Goal: Task Accomplishment & Management: Complete application form

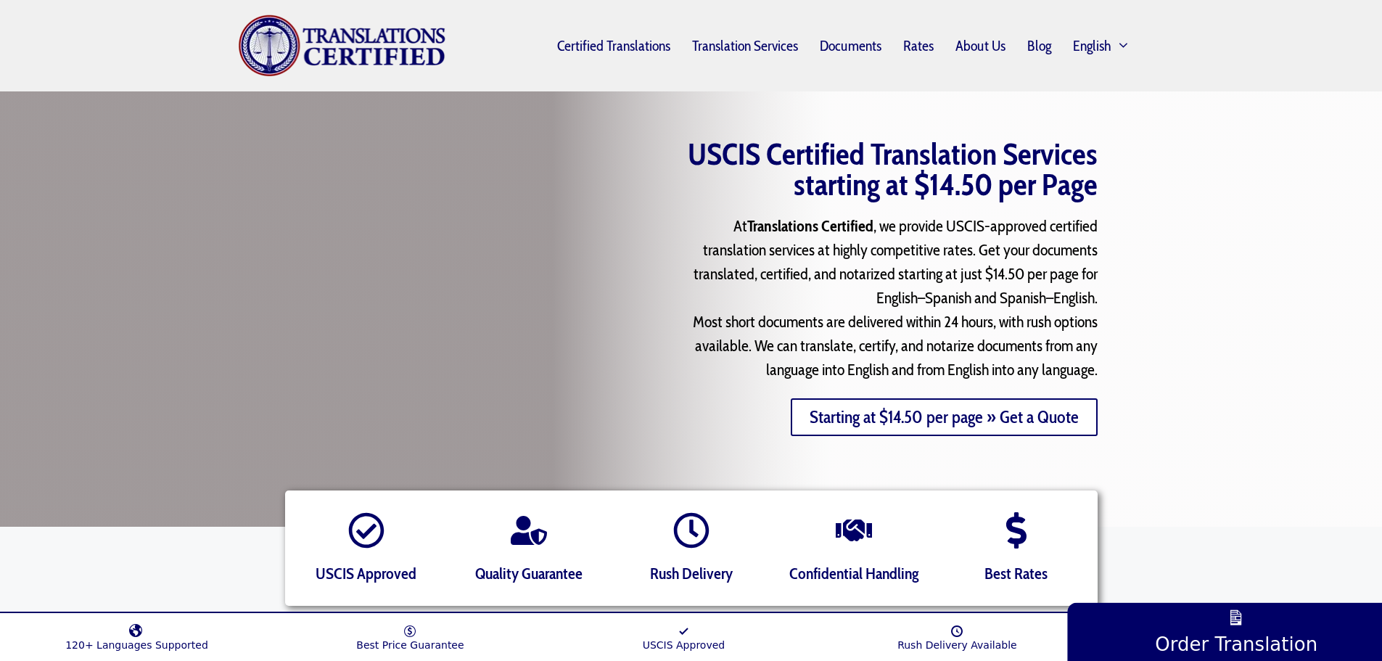
click at [829, 417] on link "Starting at $14.50 per page » Get a Quote" at bounding box center [943, 417] width 307 height 38
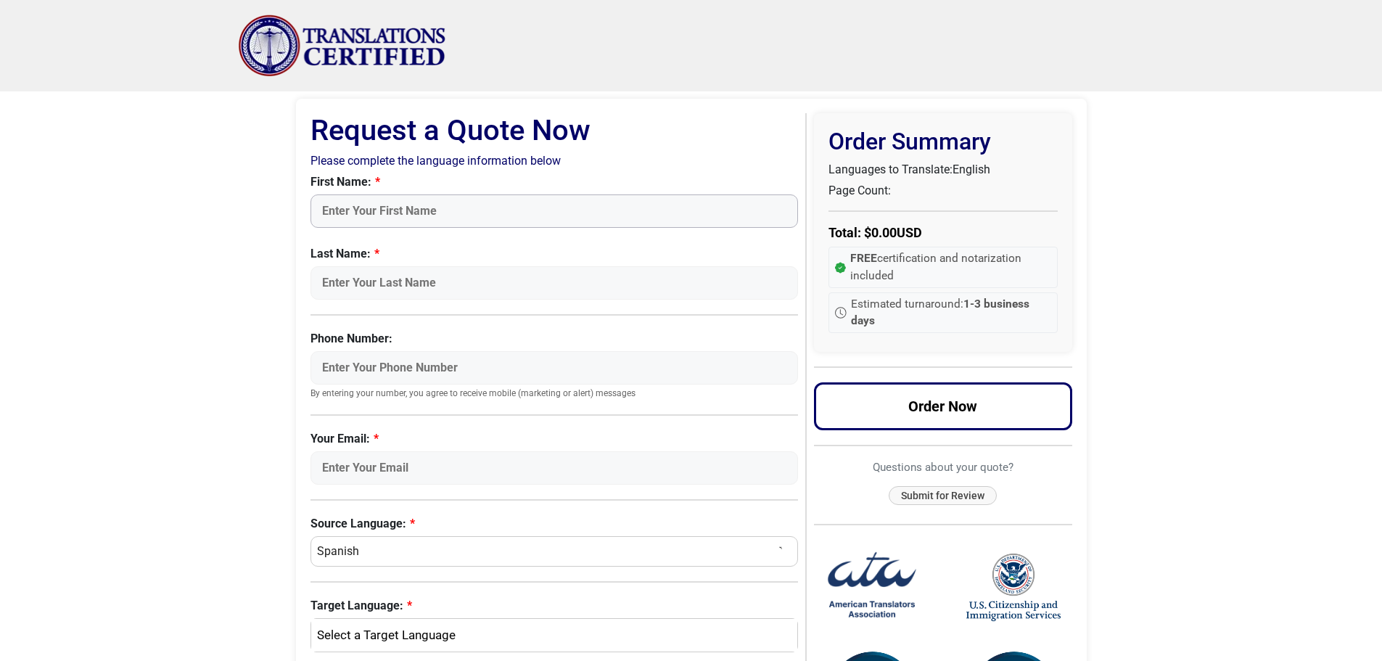
click at [478, 217] on input "First Name:" at bounding box center [554, 210] width 488 height 33
type input "Ricardo"
type input "Ceneno"
click at [414, 358] on input "Phone Number:" at bounding box center [554, 367] width 488 height 33
type input "5"
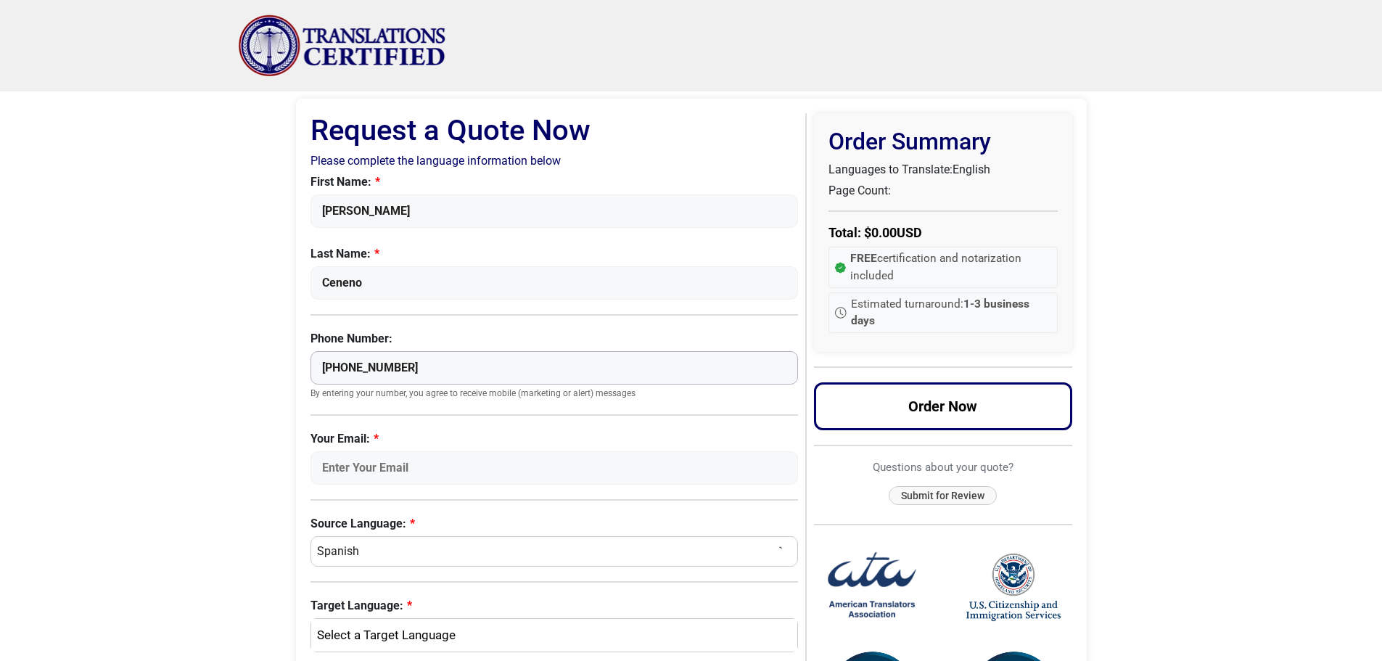
type input "+52 5551784026"
click at [418, 465] on input "Your Email:" at bounding box center [554, 467] width 488 height 33
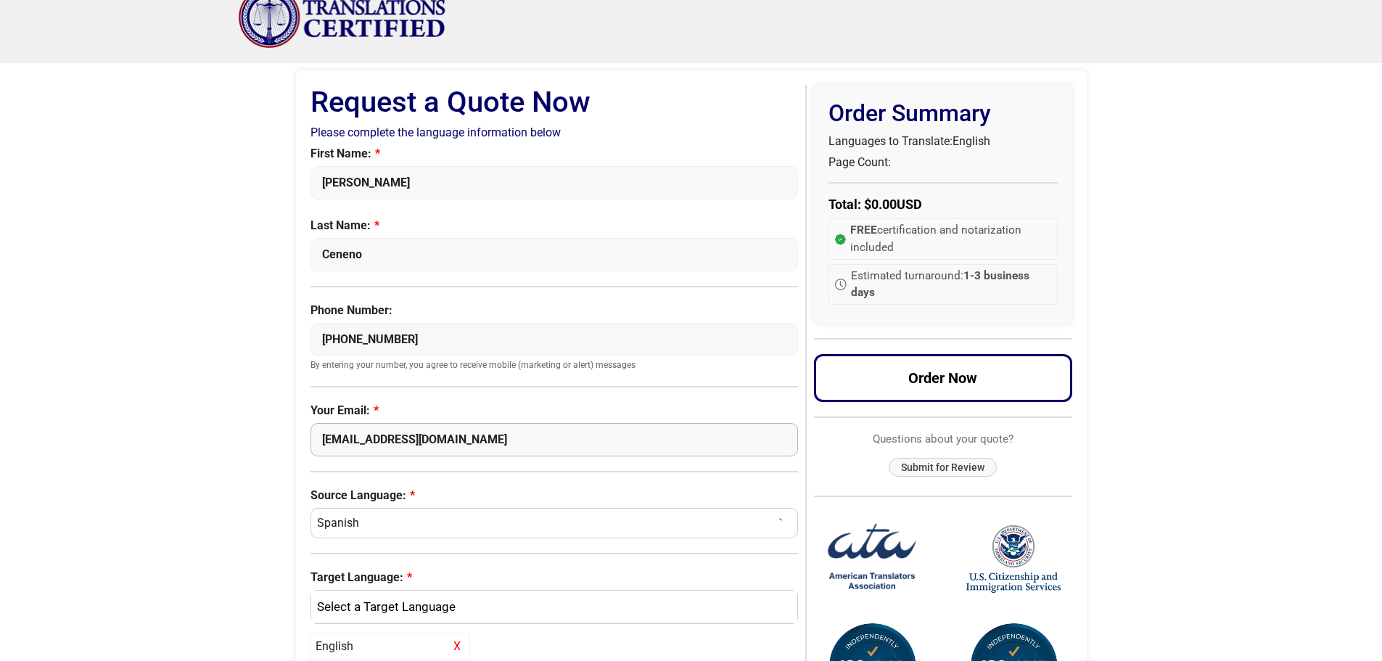
scroll to position [145, 0]
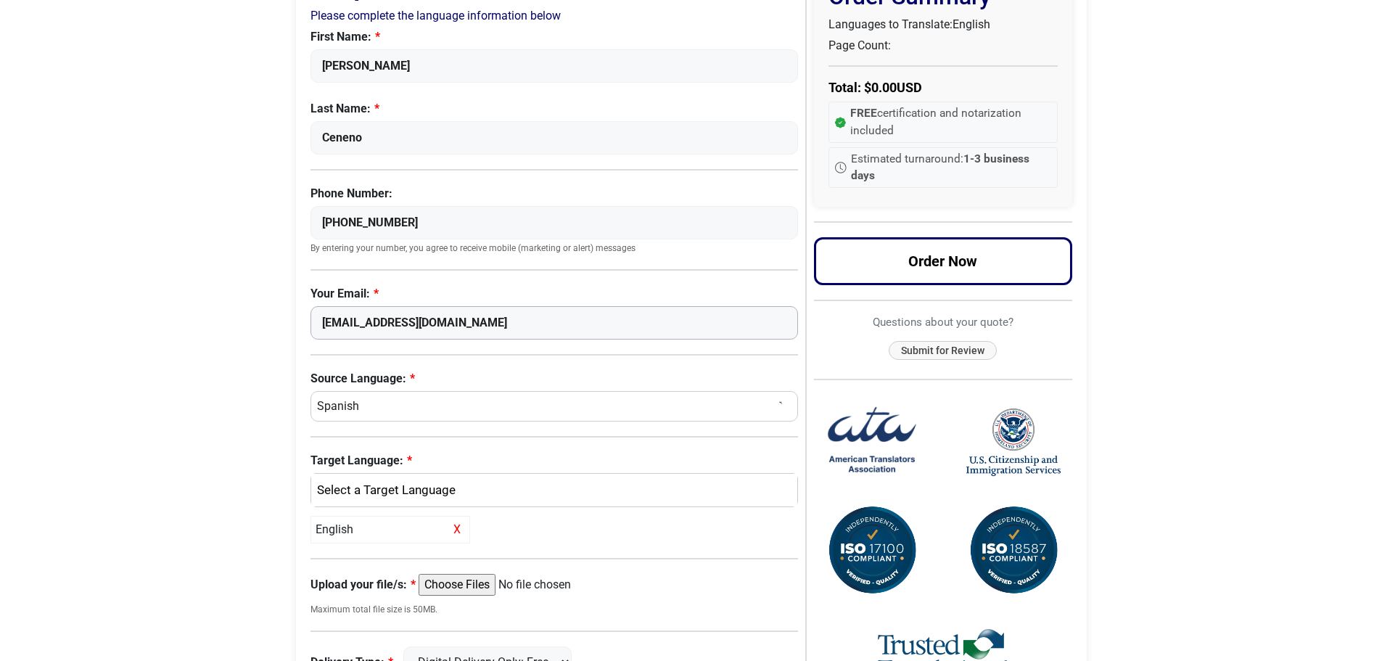
type input "ricardojcg34@gmail.com"
click at [425, 492] on div "English" at bounding box center [550, 490] width 465 height 19
click at [369, 560] on link "English" at bounding box center [554, 560] width 487 height 23
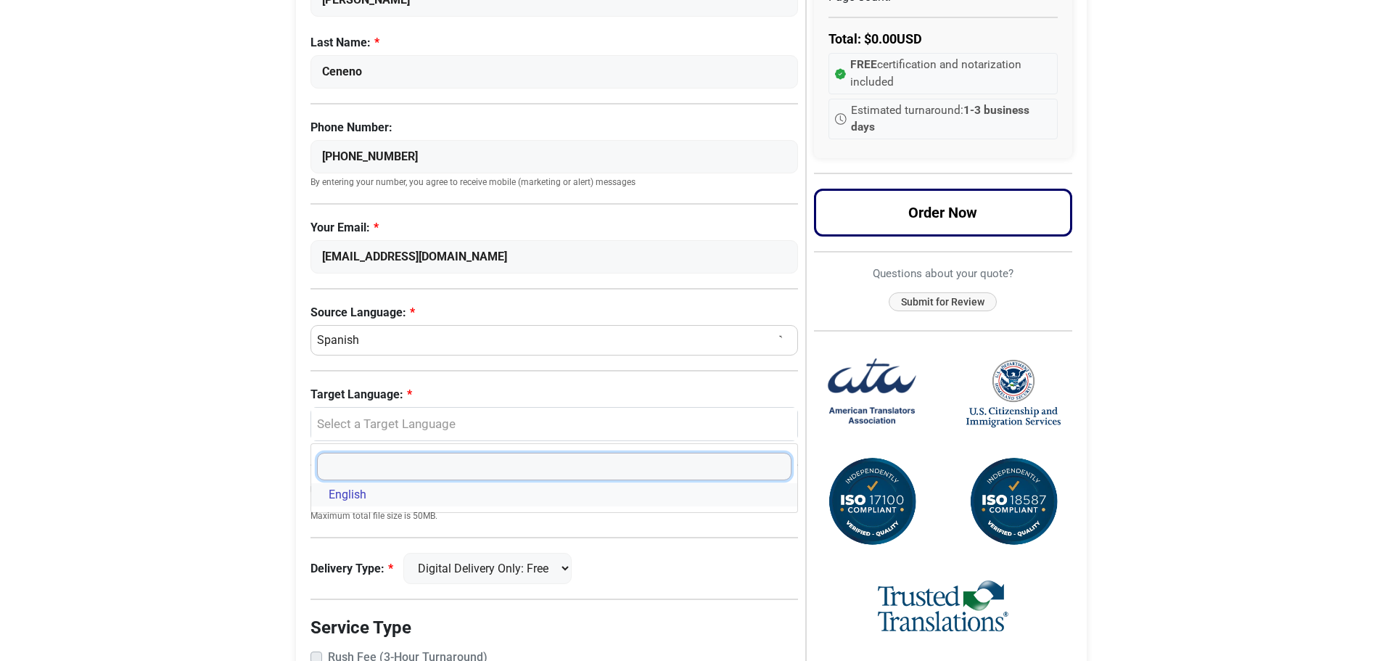
scroll to position [218, 0]
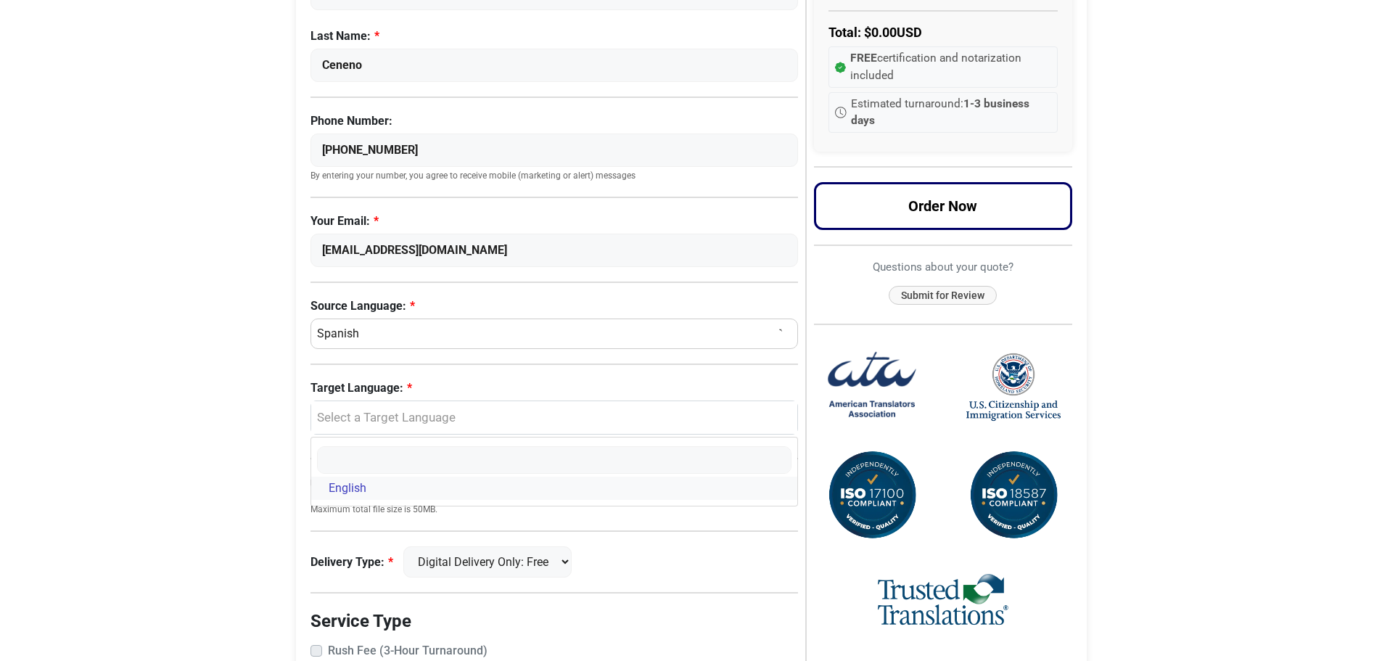
click at [346, 487] on span "English" at bounding box center [348, 487] width 38 height 17
select select "English"
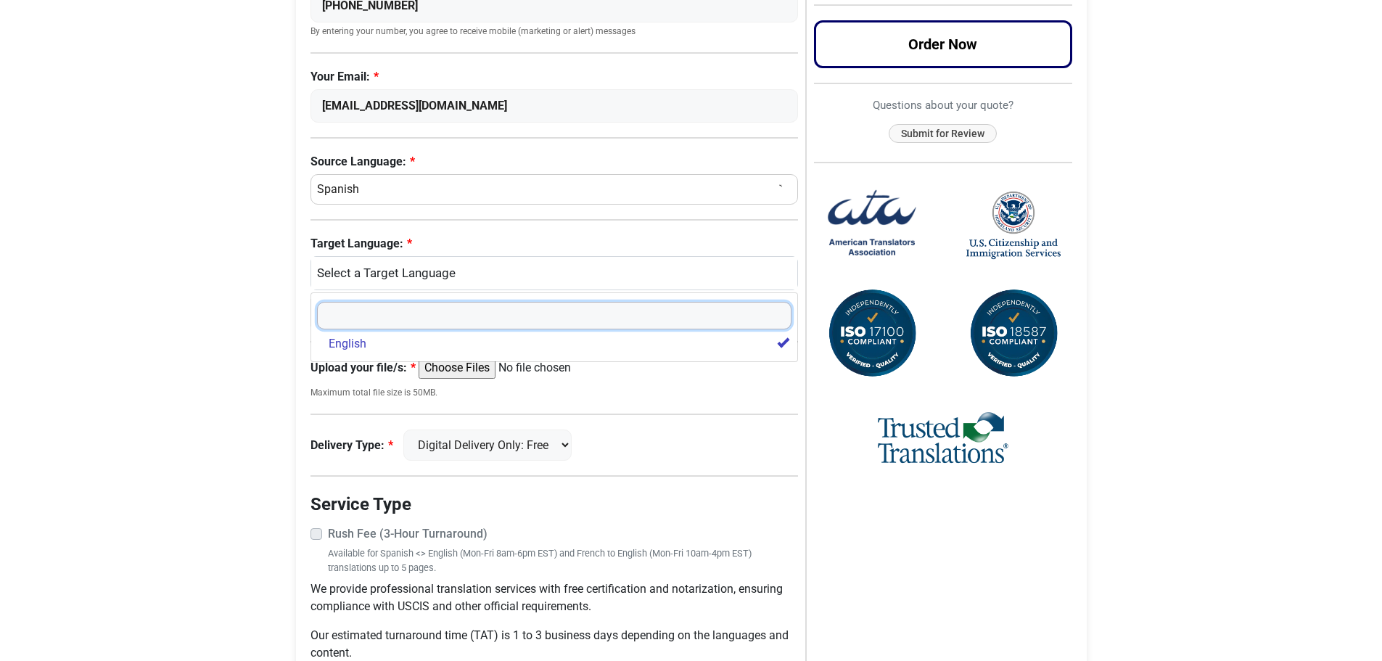
scroll to position [363, 0]
click at [465, 444] on select "Digital Delivery Only: Free FedEx 2 Day: $15" at bounding box center [487, 444] width 168 height 31
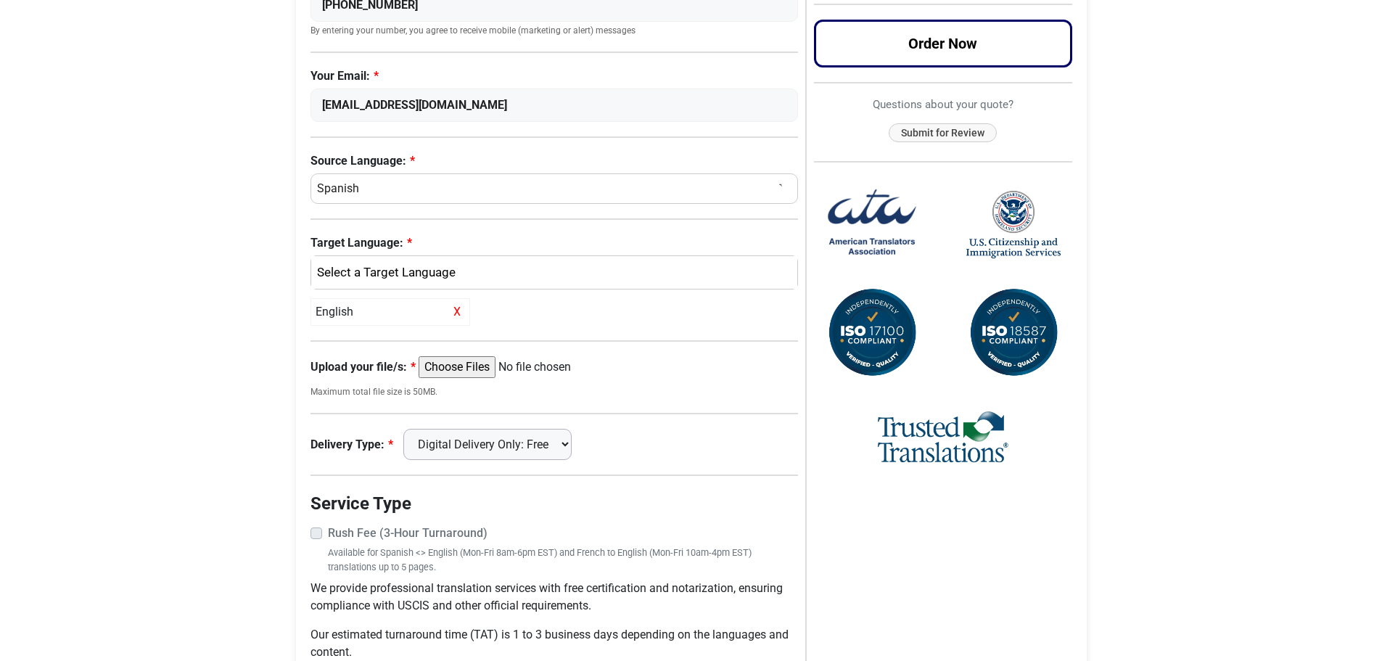
click at [410, 429] on select "Digital Delivery Only: Free FedEx 2 Day: $15" at bounding box center [487, 444] width 168 height 31
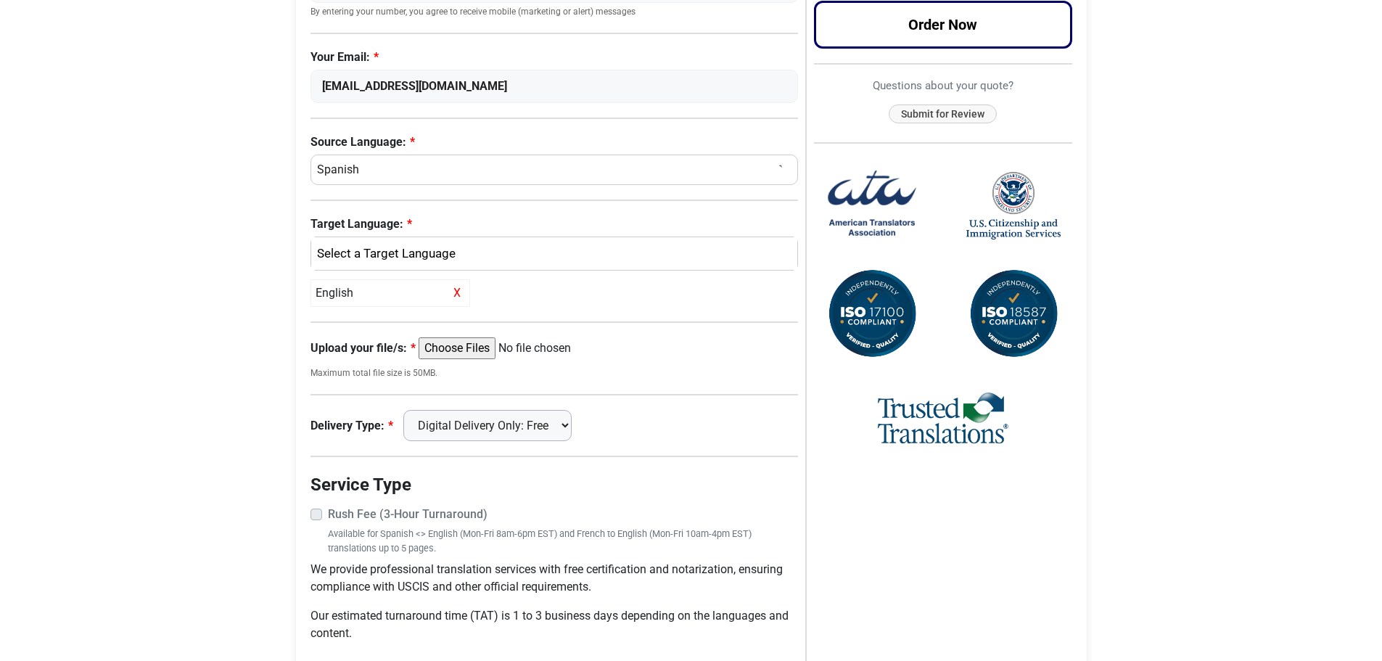
scroll to position [373, 0]
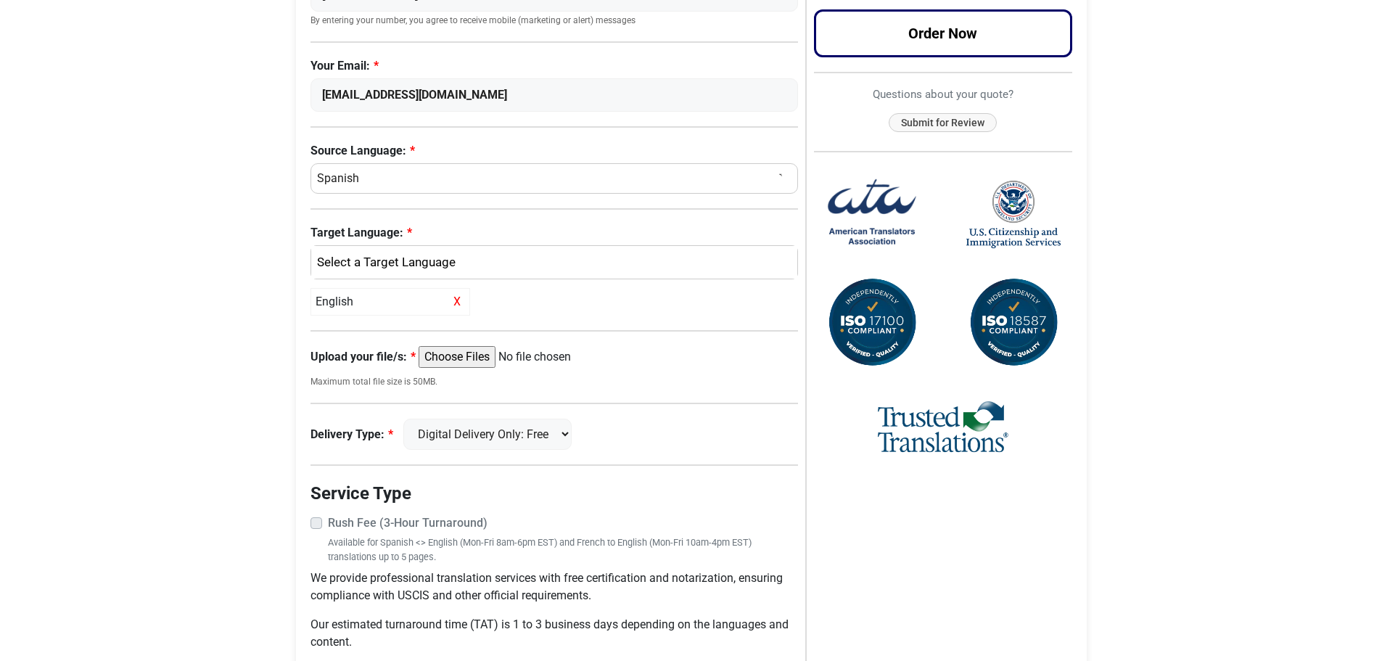
click at [487, 358] on input "Upload your file/s:" at bounding box center [529, 357] width 222 height 22
type input "C:\fakepath\[PERSON_NAME]-[PERSON_NAME]-2.pdf"
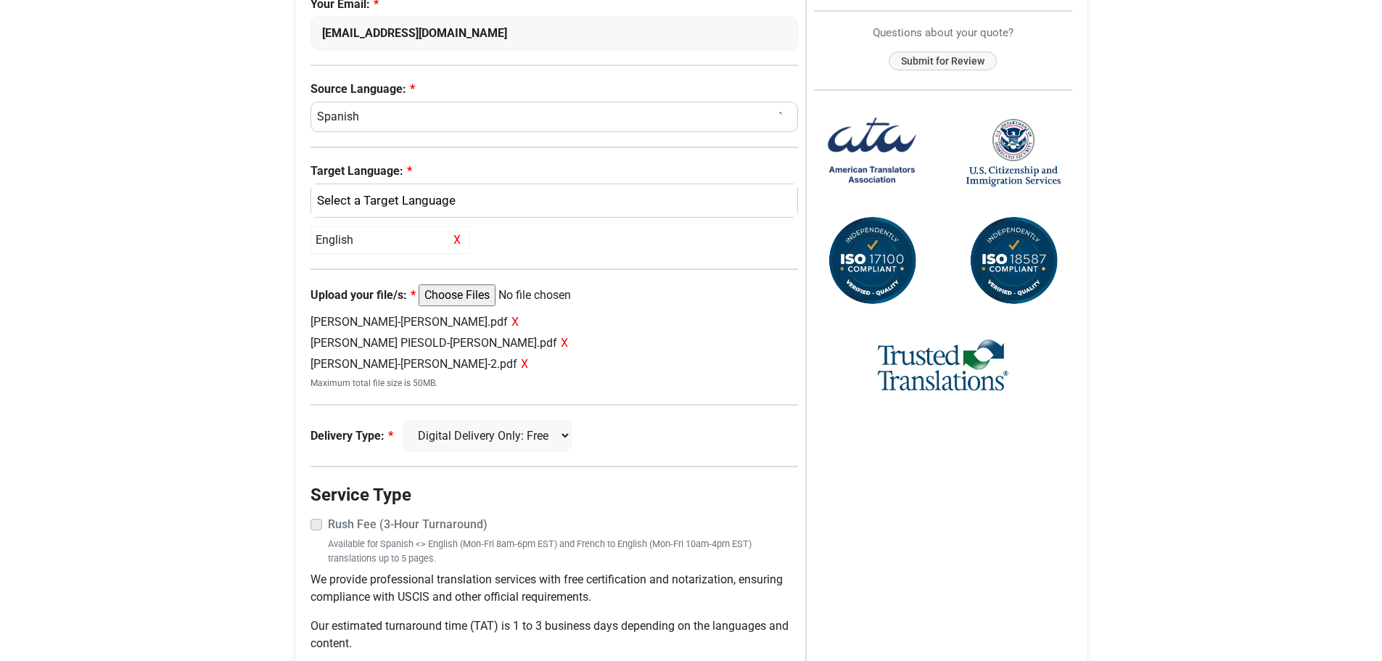
scroll to position [435, 0]
click at [547, 442] on select "Digital Delivery Only: Free FedEx 2 Day: $15" at bounding box center [487, 434] width 168 height 31
click at [328, 527] on label "Rush Fee (3-Hour Turnaround)" at bounding box center [563, 523] width 471 height 17
click at [328, 524] on label "Rush Fee (3-Hour Turnaround)" at bounding box center [563, 523] width 471 height 17
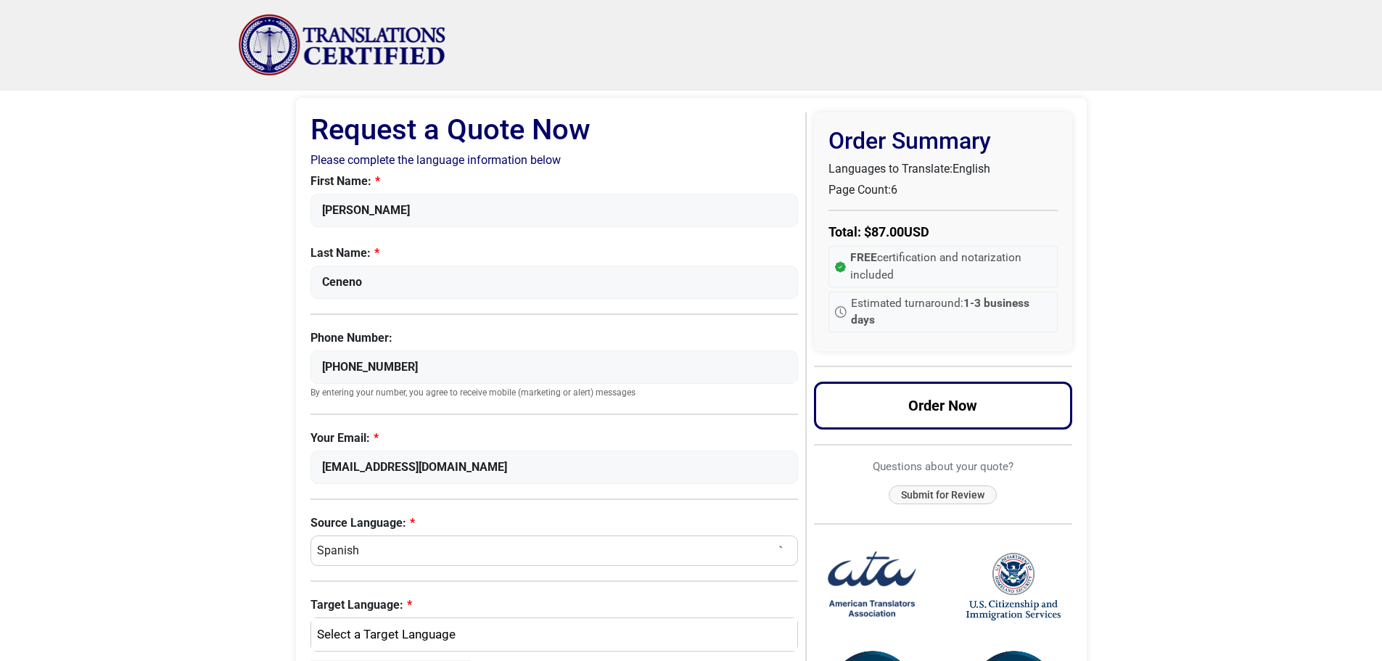
scroll to position [0, 0]
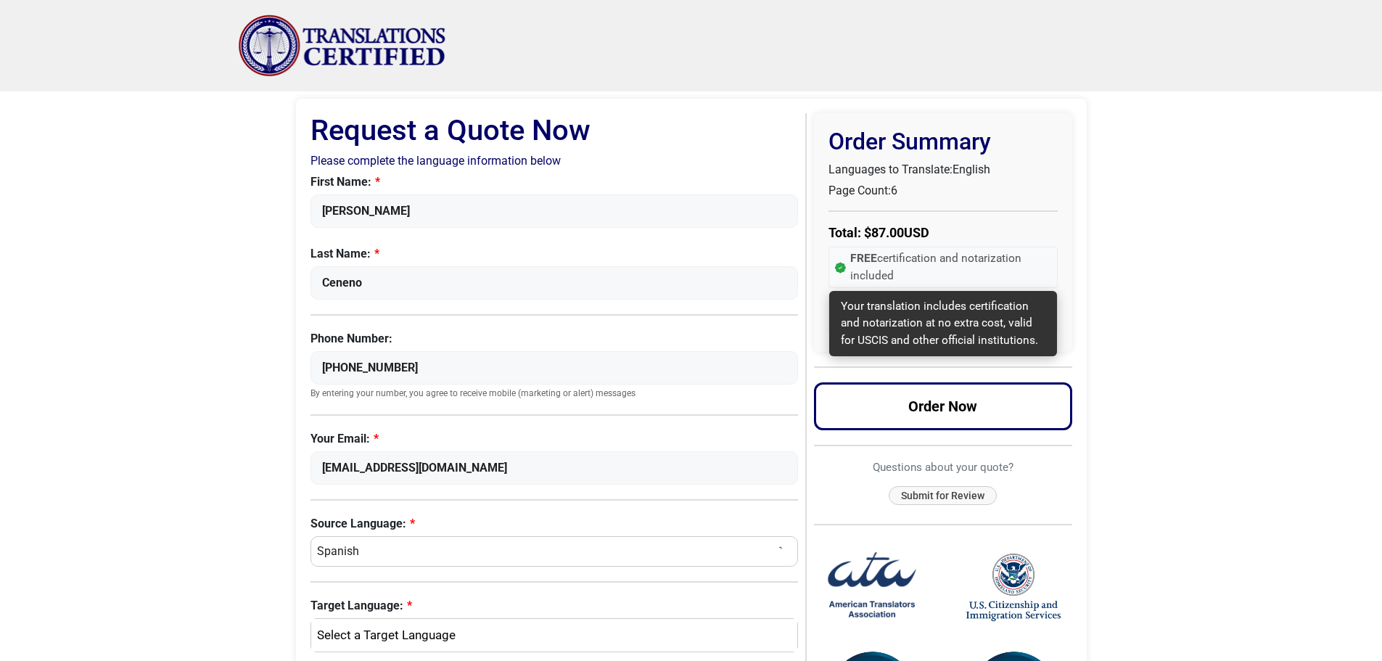
click at [908, 268] on span "FREE certification and notarization included" at bounding box center [950, 267] width 201 height 34
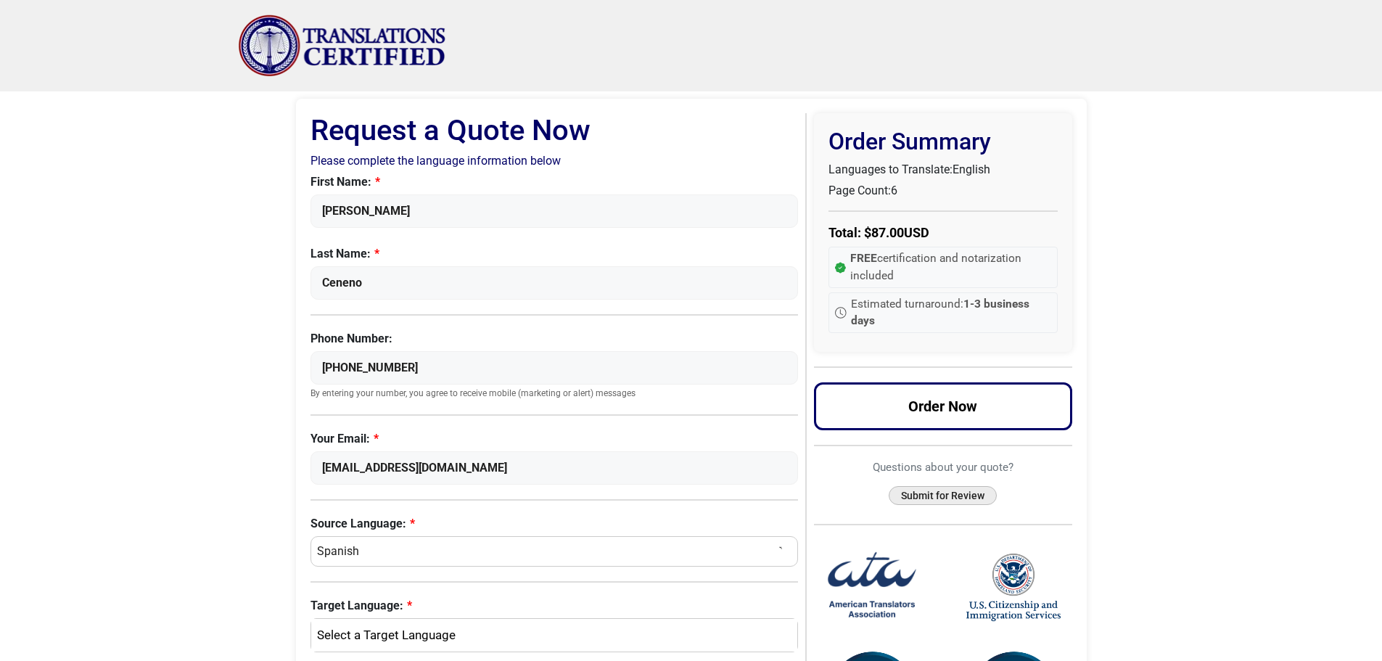
click at [929, 497] on button "Submit for Review" at bounding box center [942, 496] width 108 height 20
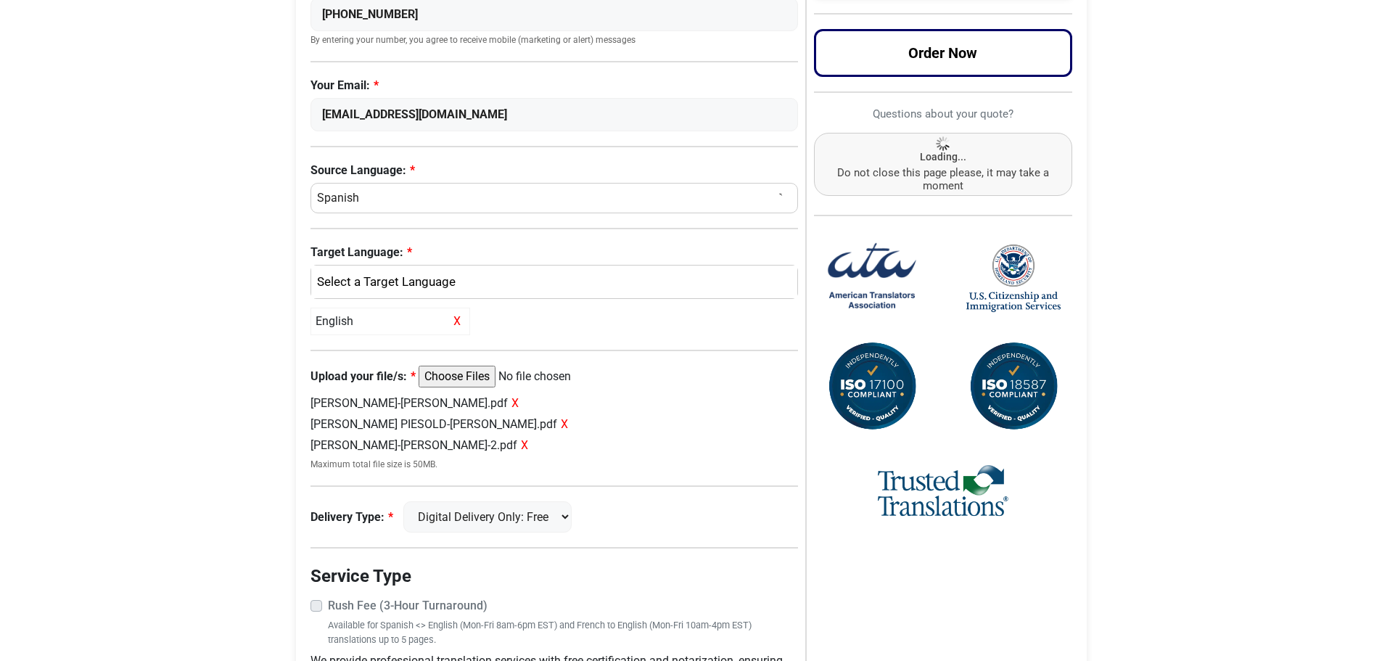
scroll to position [363, 0]
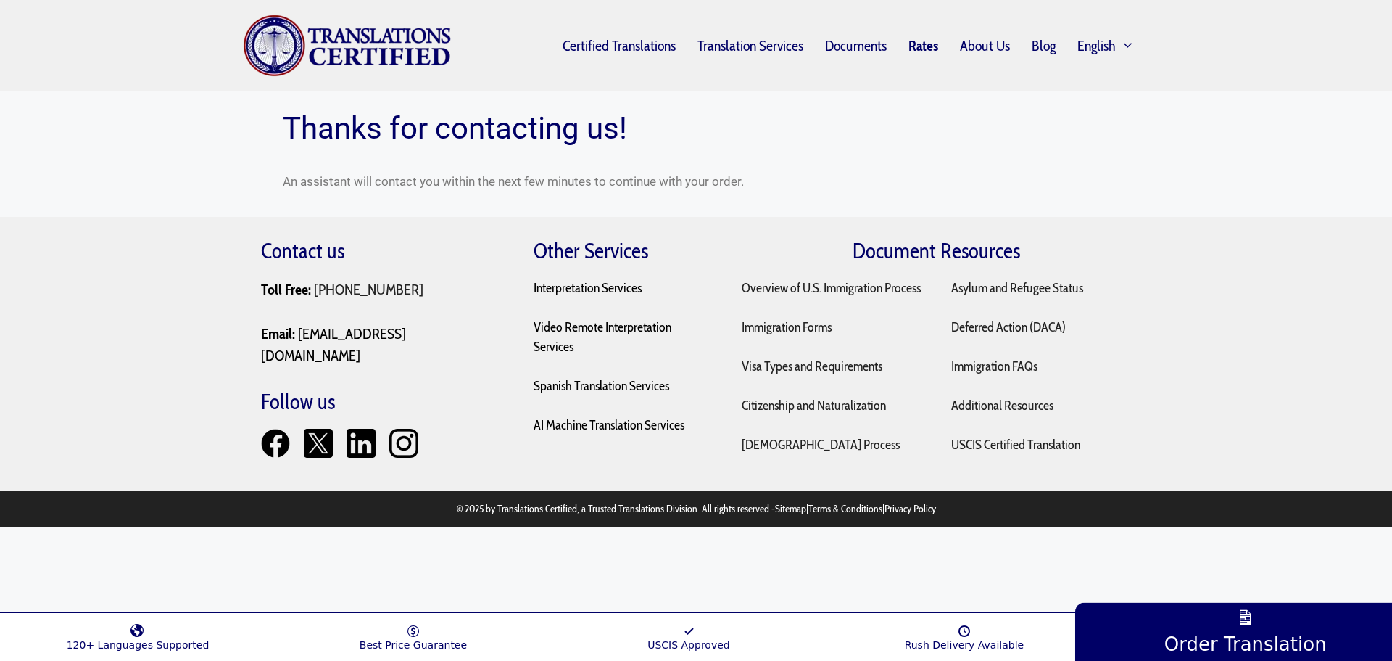
click at [917, 50] on link "Rates" at bounding box center [923, 45] width 51 height 33
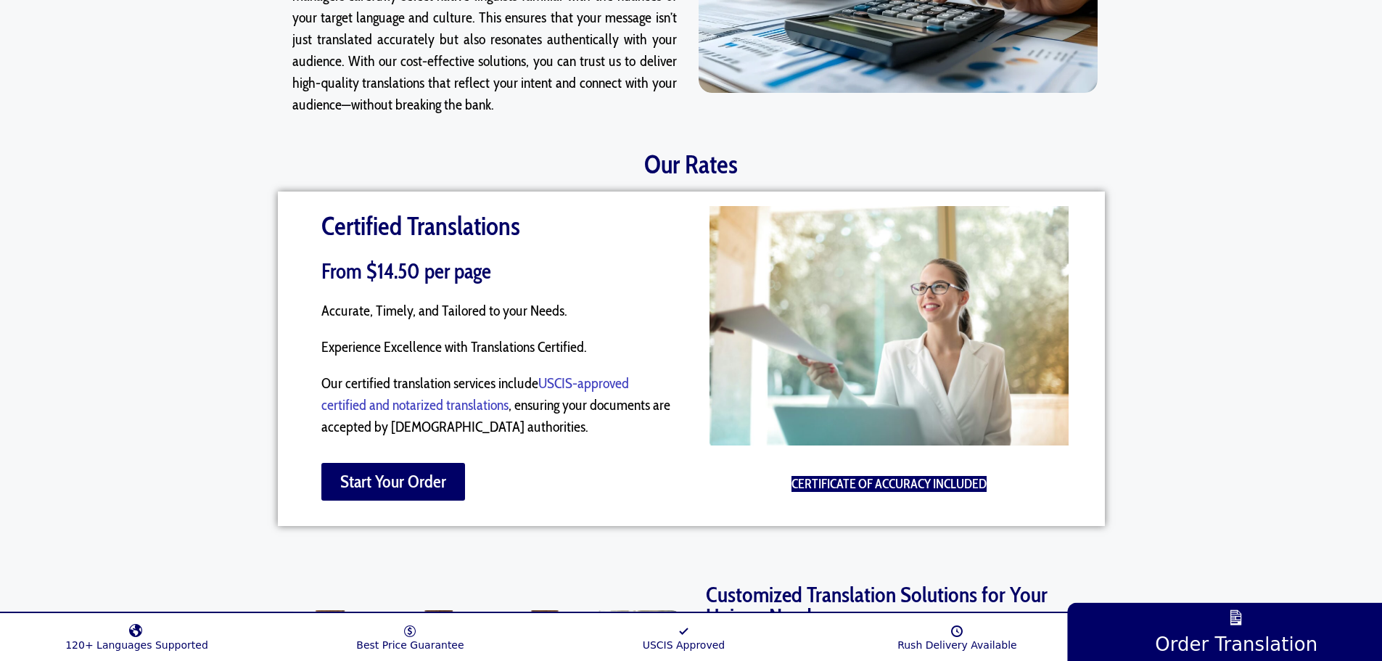
scroll to position [870, 0]
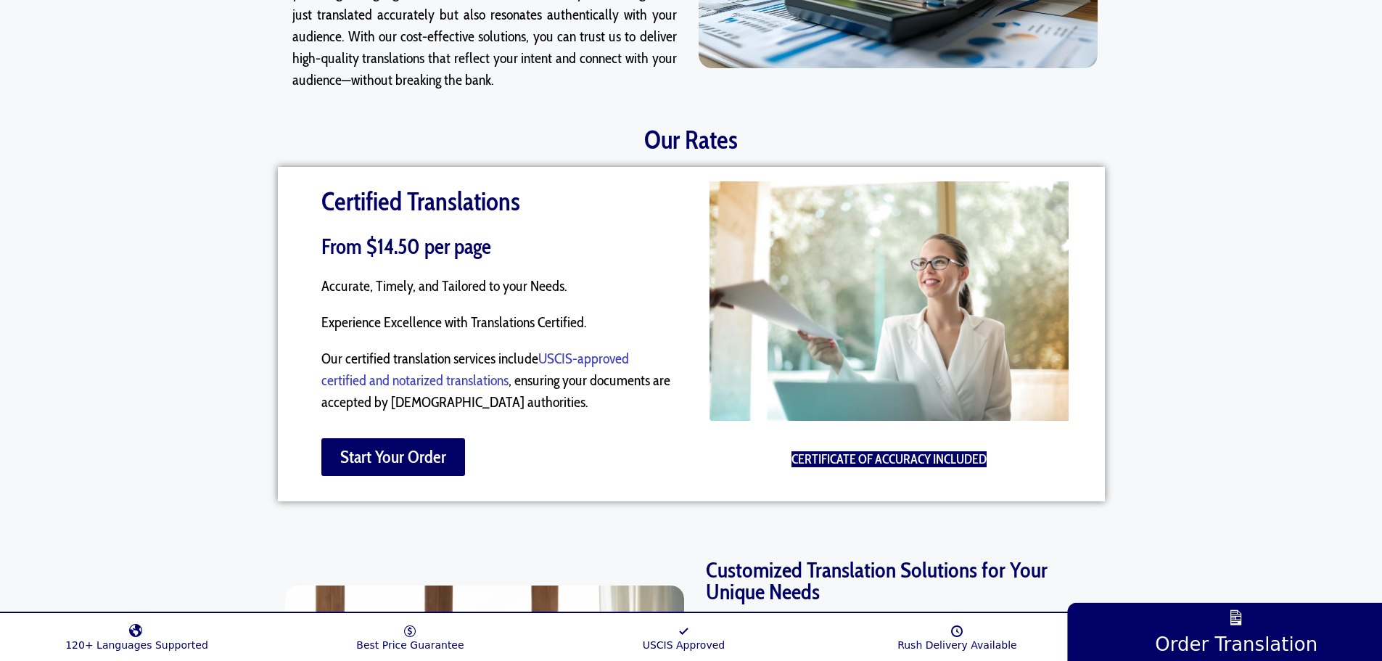
click at [592, 360] on link "USCIS-approved certified and notarized translations" at bounding box center [474, 369] width 307 height 39
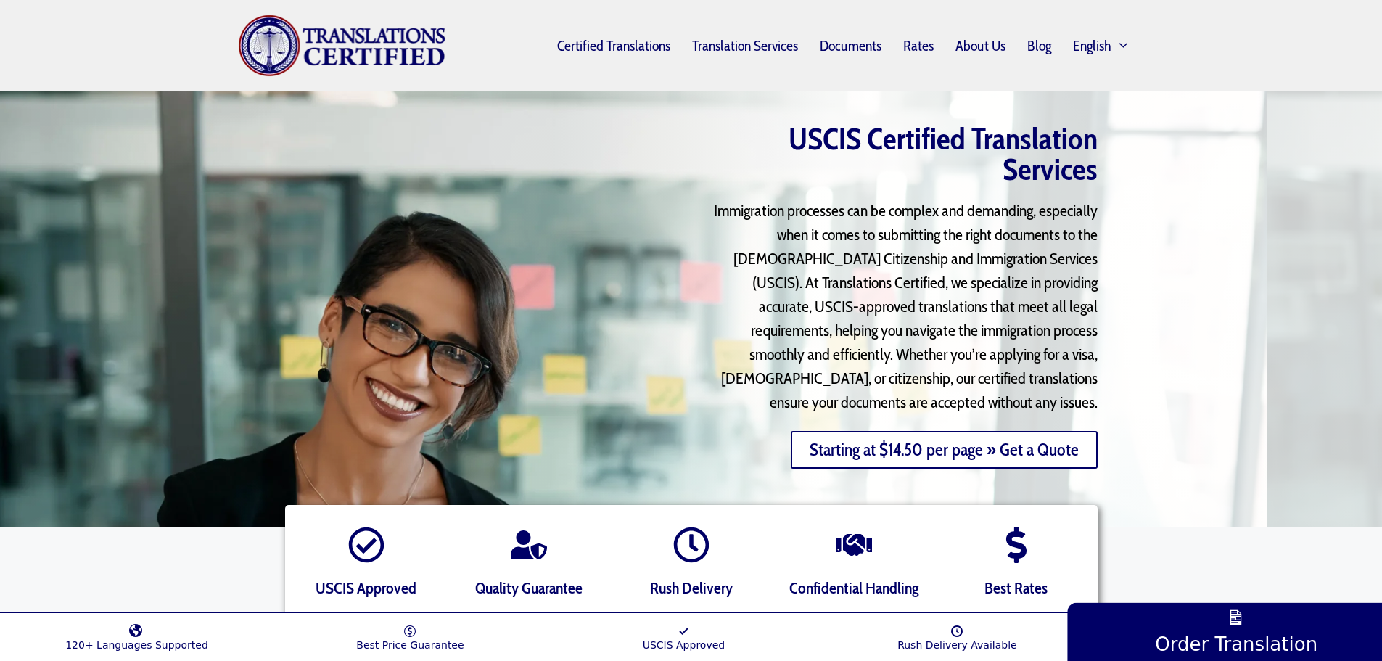
click at [801, 458] on link "Starting at $14.50 per page » Get a Quote" at bounding box center [943, 450] width 307 height 38
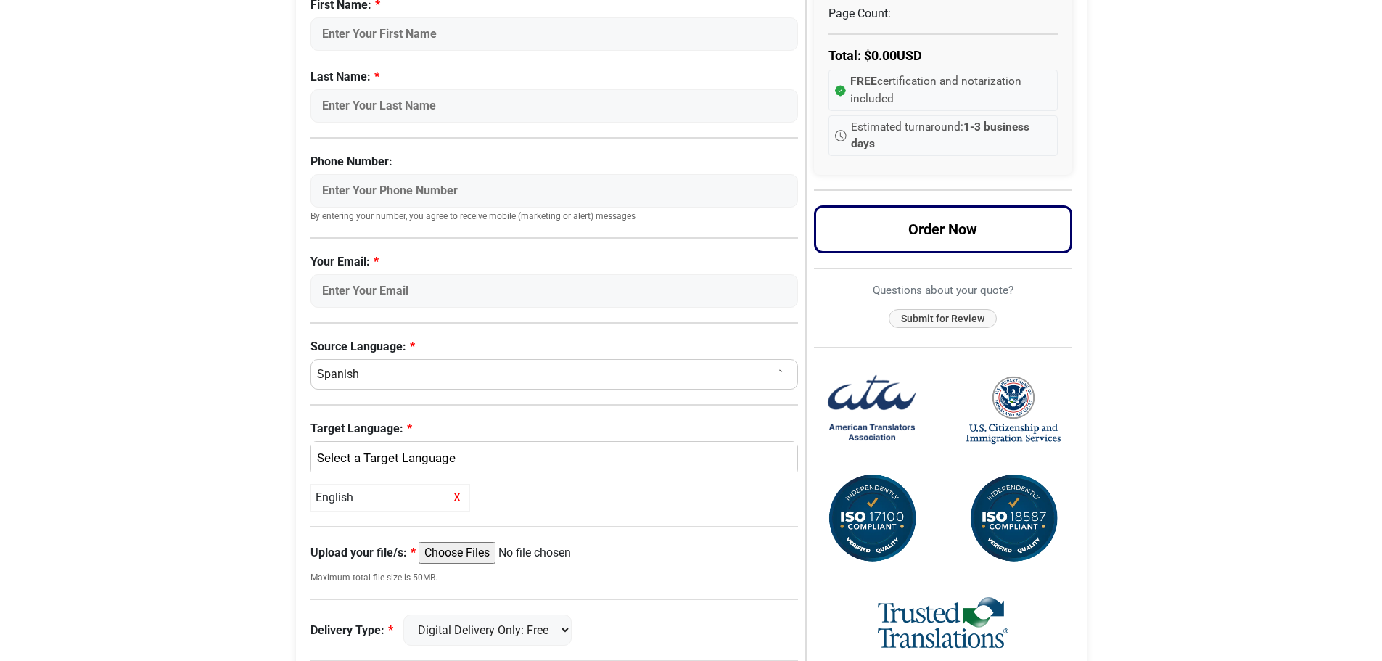
scroll to position [218, 0]
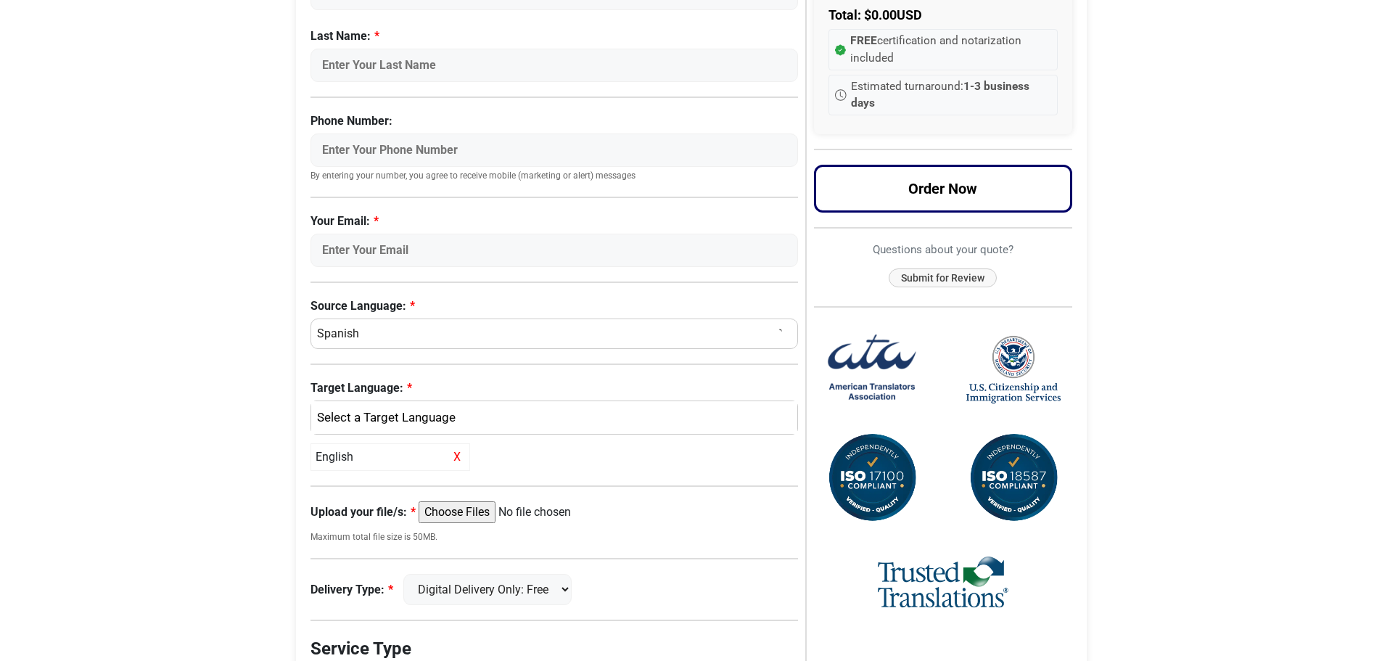
click at [497, 515] on input "Upload your file/s:" at bounding box center [529, 512] width 222 height 22
type input "C:\fakepath\[PERSON_NAME]-[PERSON_NAME]-2.pdf"
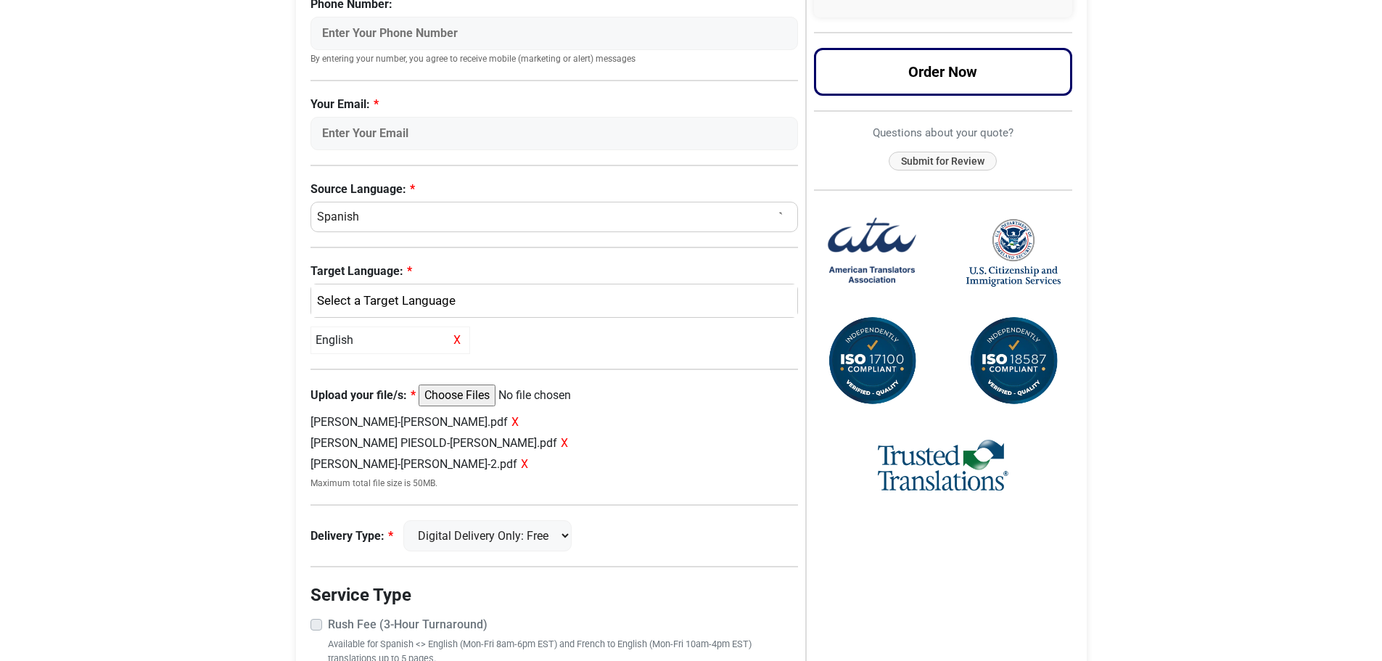
scroll to position [363, 0]
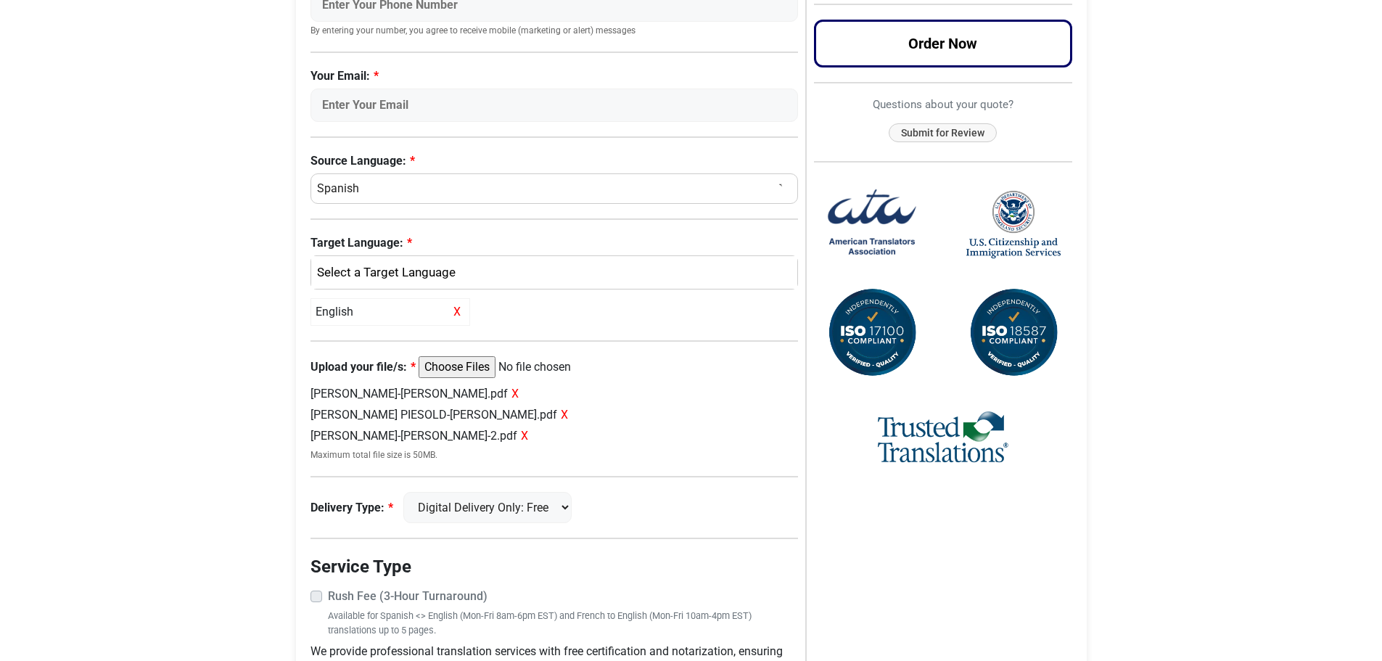
click at [519, 394] on span "X" at bounding box center [514, 394] width 7 height 14
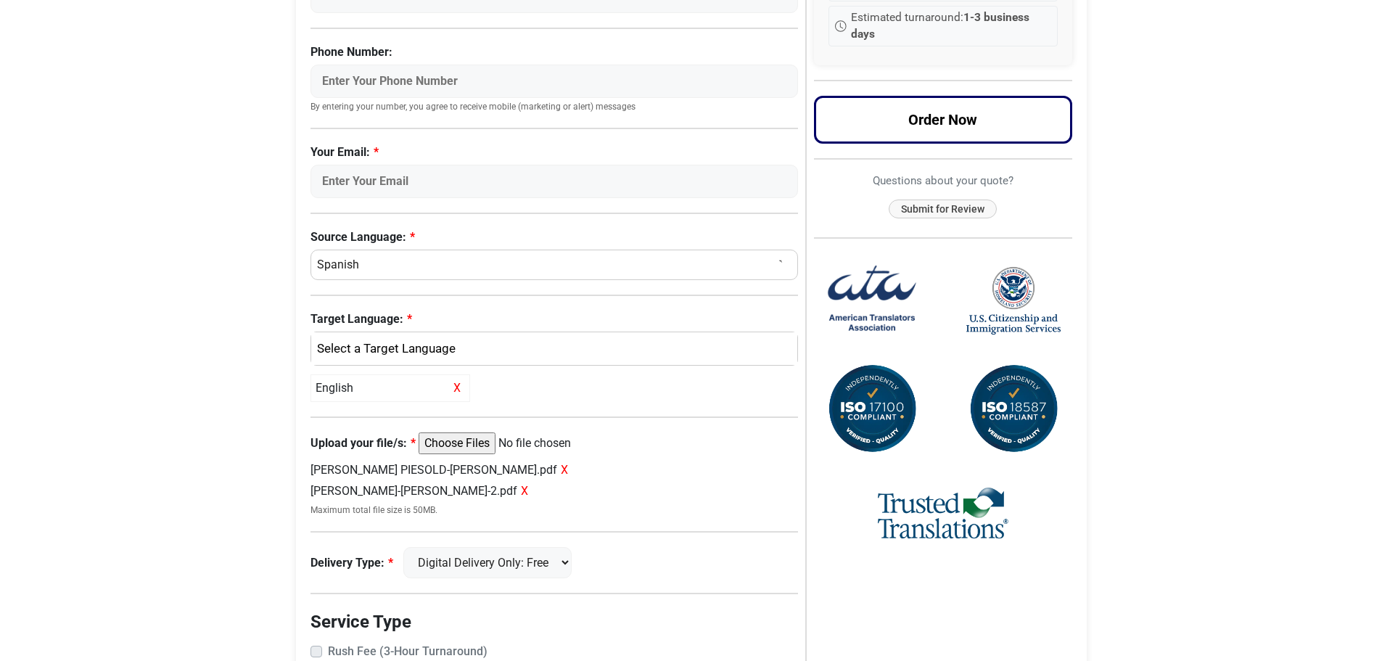
scroll to position [290, 0]
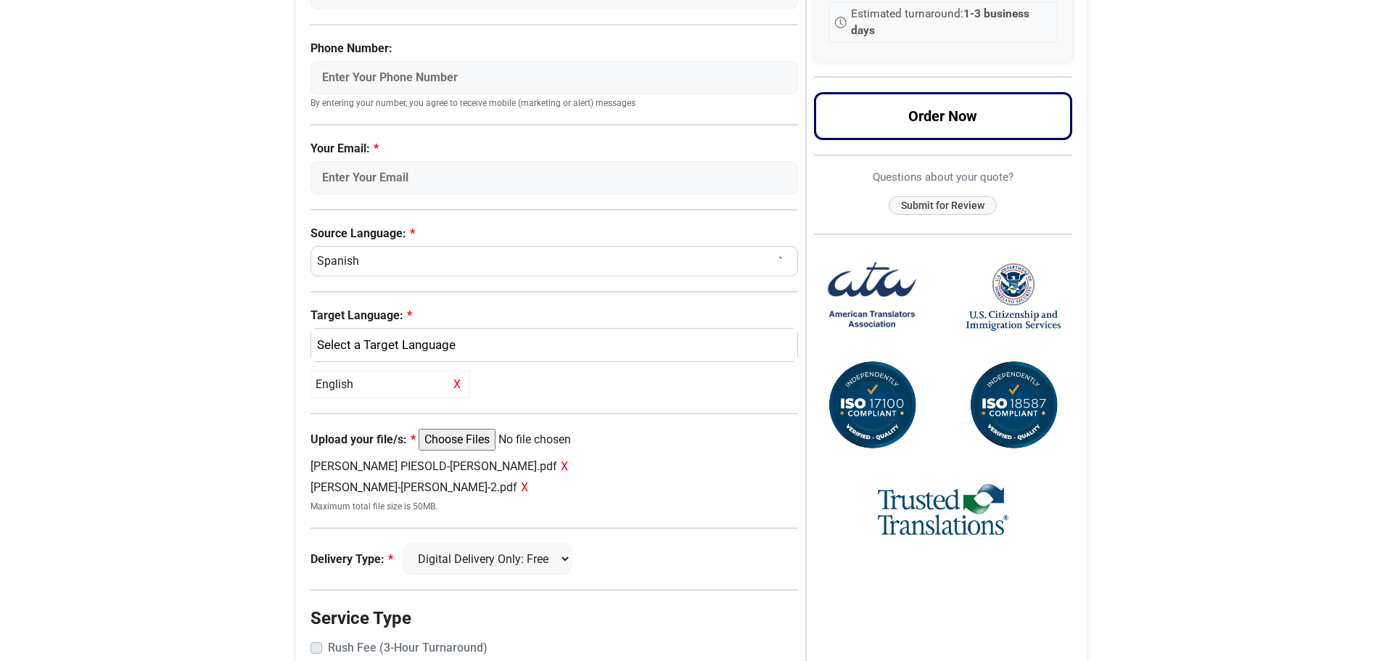
click at [568, 471] on span "X" at bounding box center [564, 466] width 7 height 14
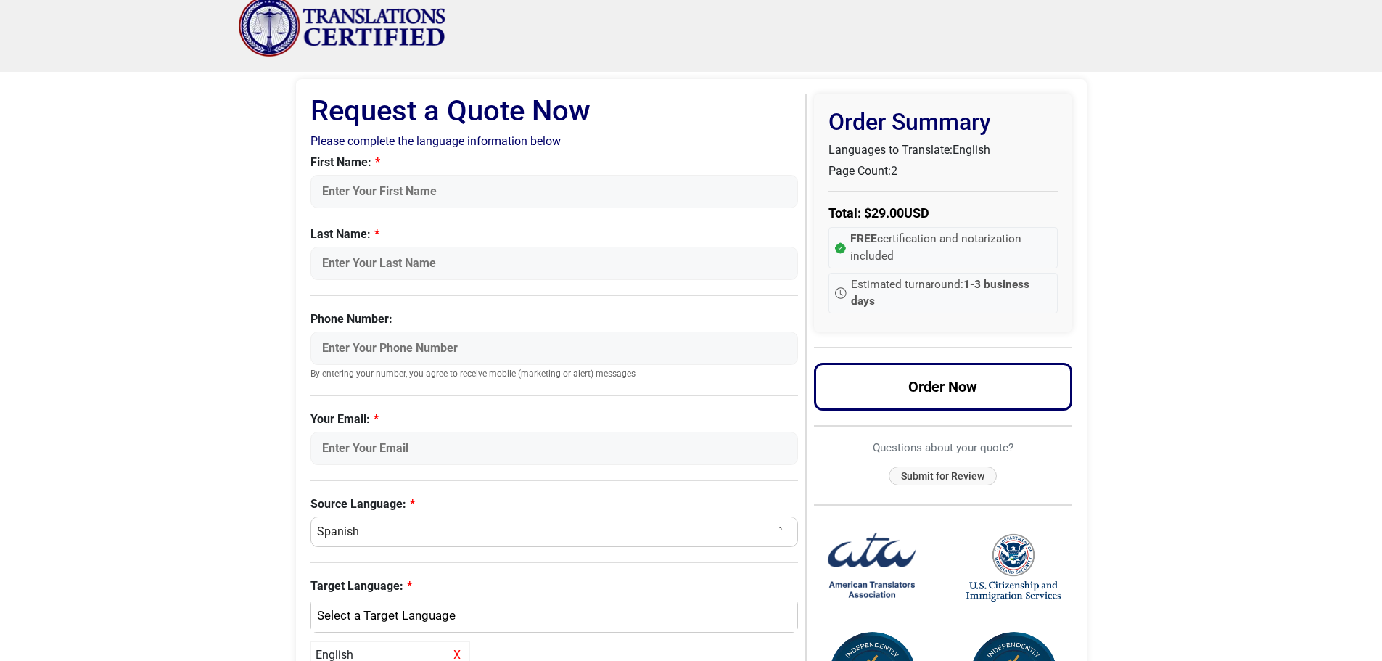
scroll to position [0, 0]
